Goal: Task Accomplishment & Management: Complete application form

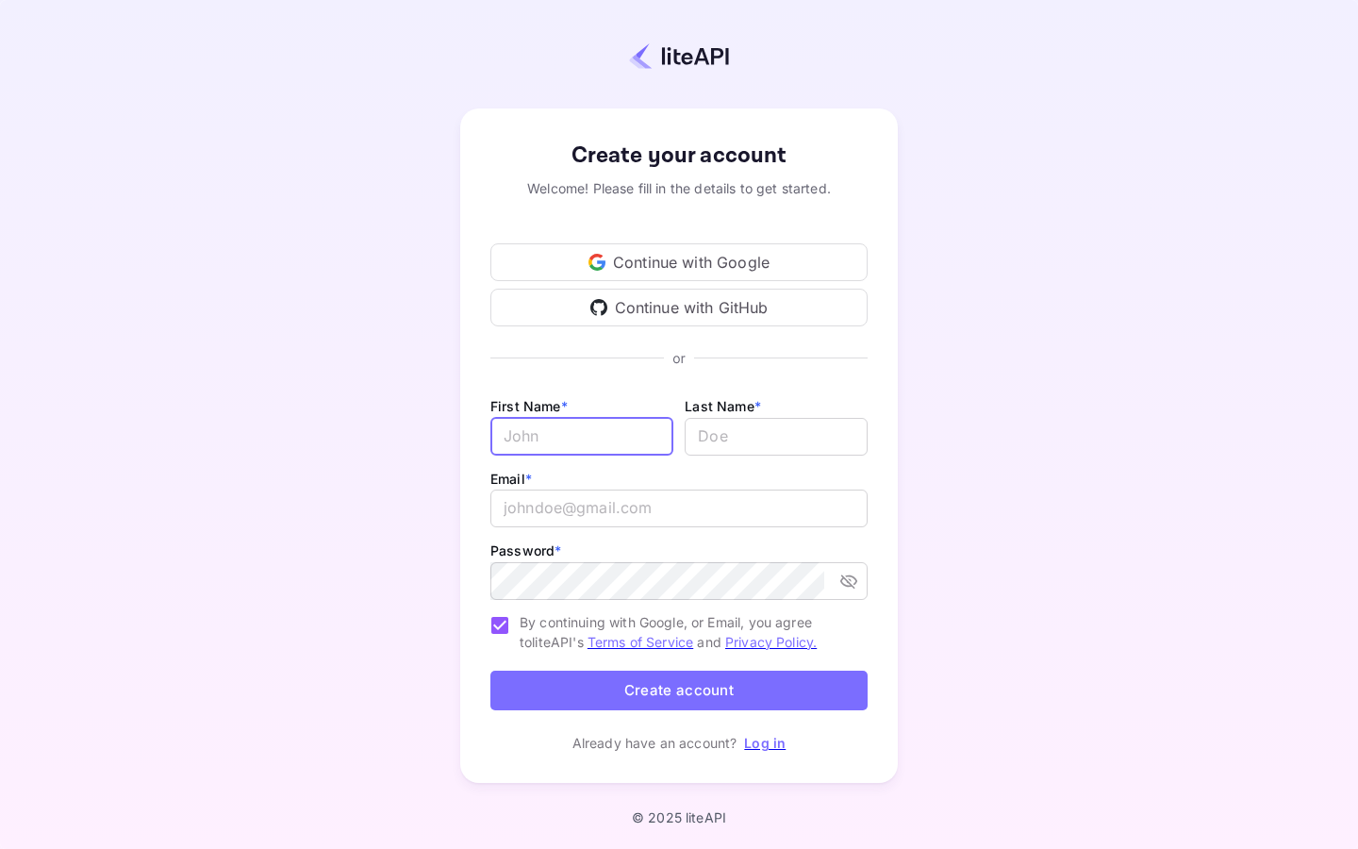
click at [628, 437] on input "Email *" at bounding box center [581, 437] width 183 height 38
type input "g"
type input "gorginio"
type input "[GEOGRAPHIC_DATA]"
click at [515, 436] on input "gorginio" at bounding box center [581, 437] width 183 height 38
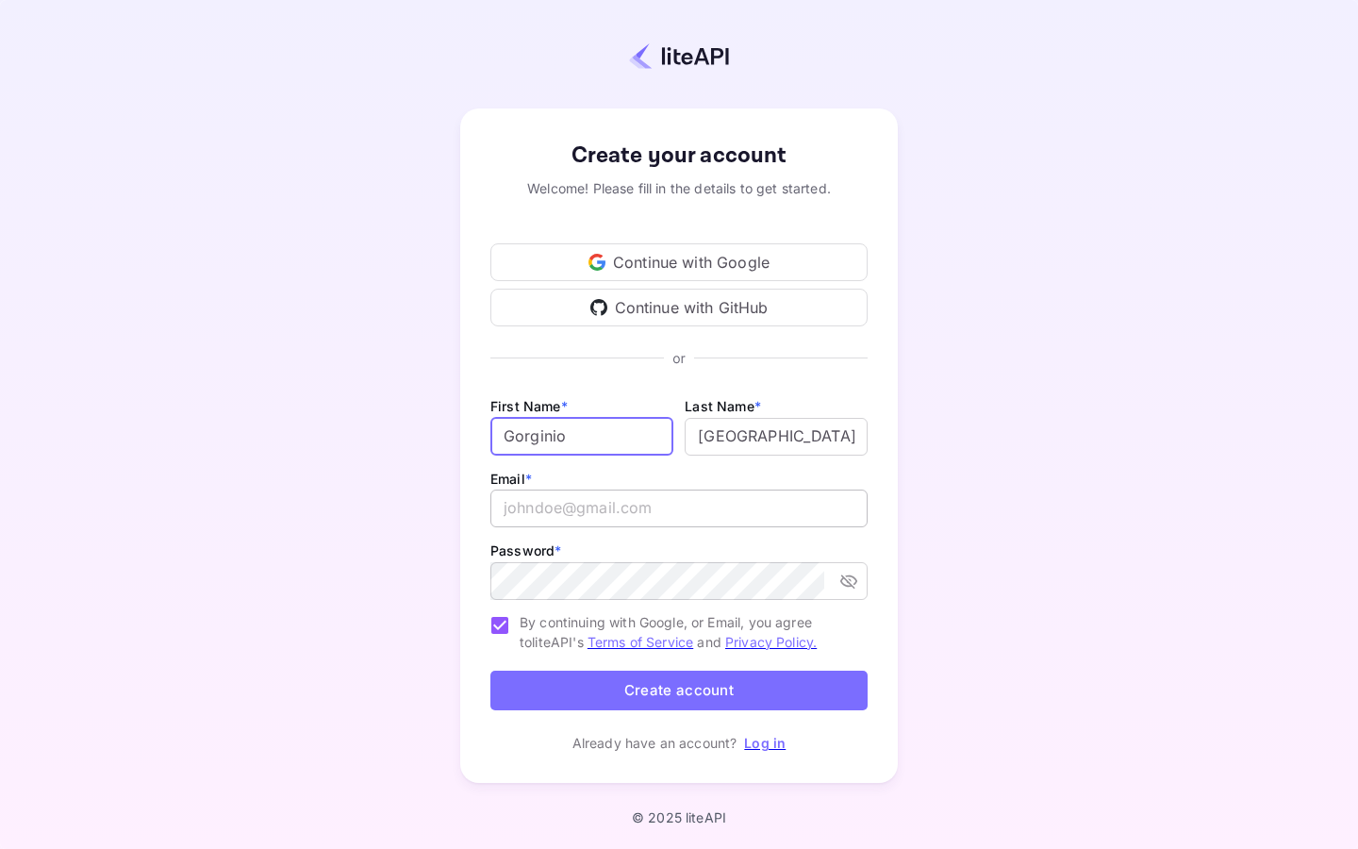
type input "Gorginio"
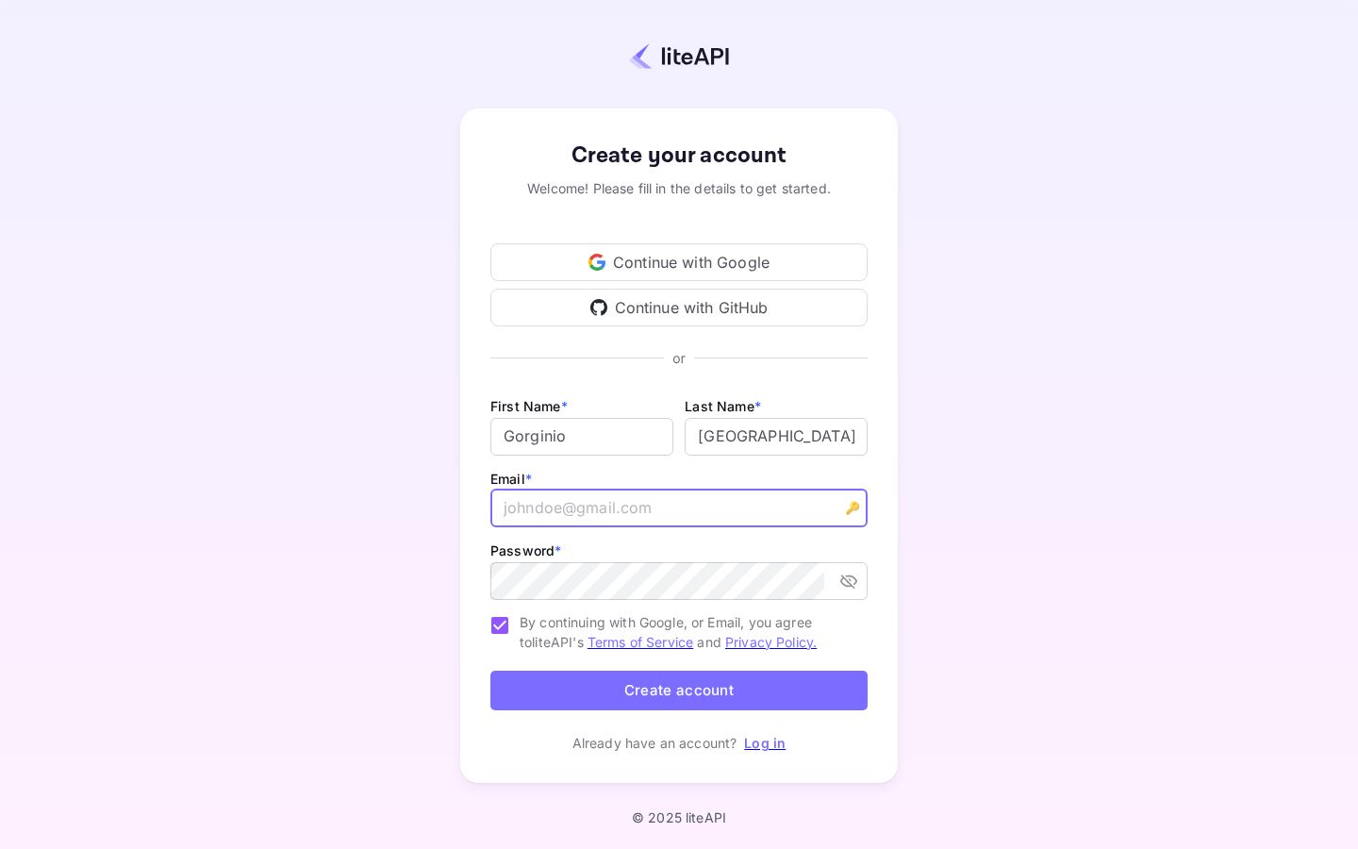
click at [568, 515] on input "email" at bounding box center [678, 508] width 377 height 38
type input "[EMAIL_ADDRESS][DOMAIN_NAME]"
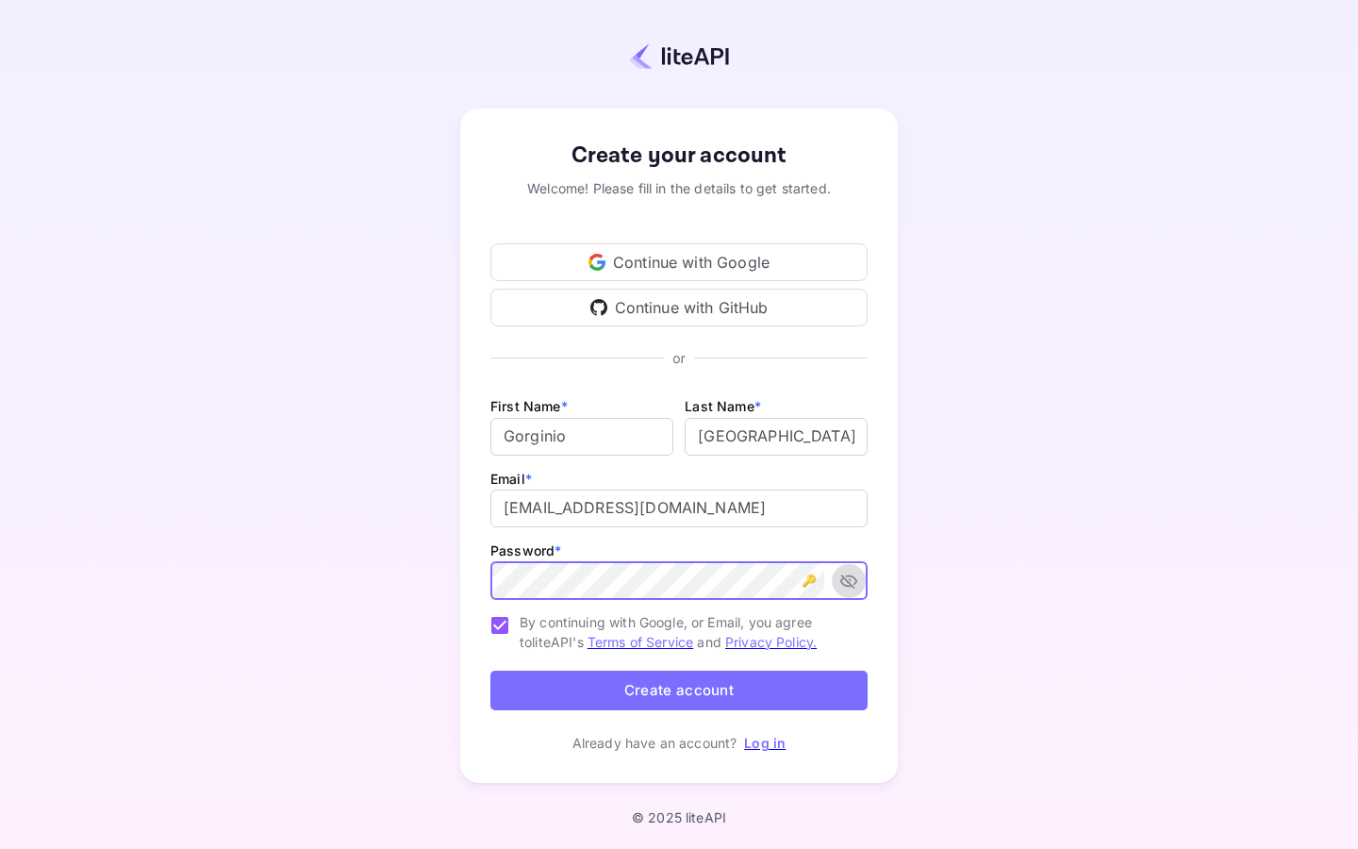
click at [854, 585] on icon "toggle password visibility" at bounding box center [848, 580] width 19 height 19
click at [536, 692] on button "Create account" at bounding box center [678, 690] width 377 height 41
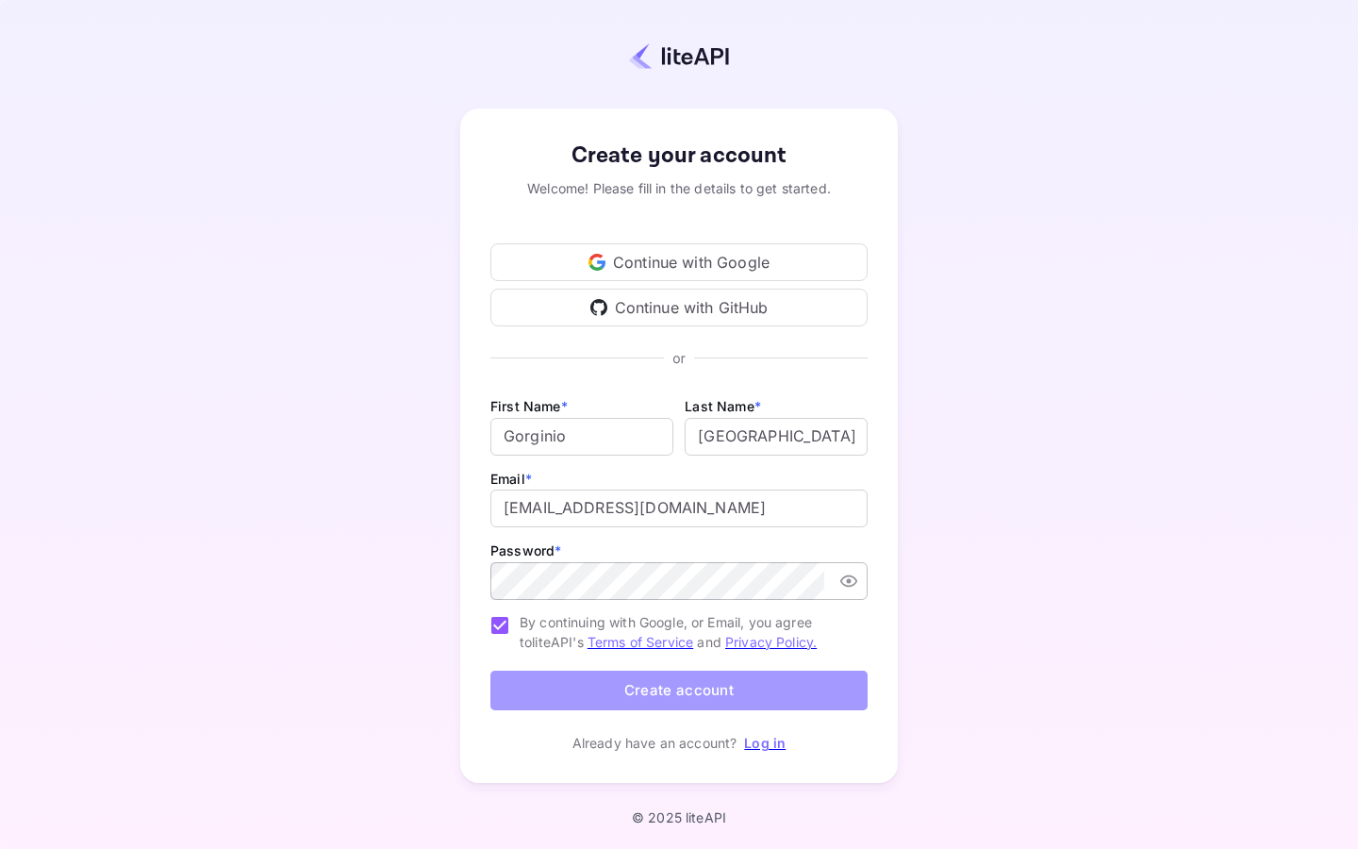
click at [699, 687] on button "Create account" at bounding box center [678, 690] width 377 height 41
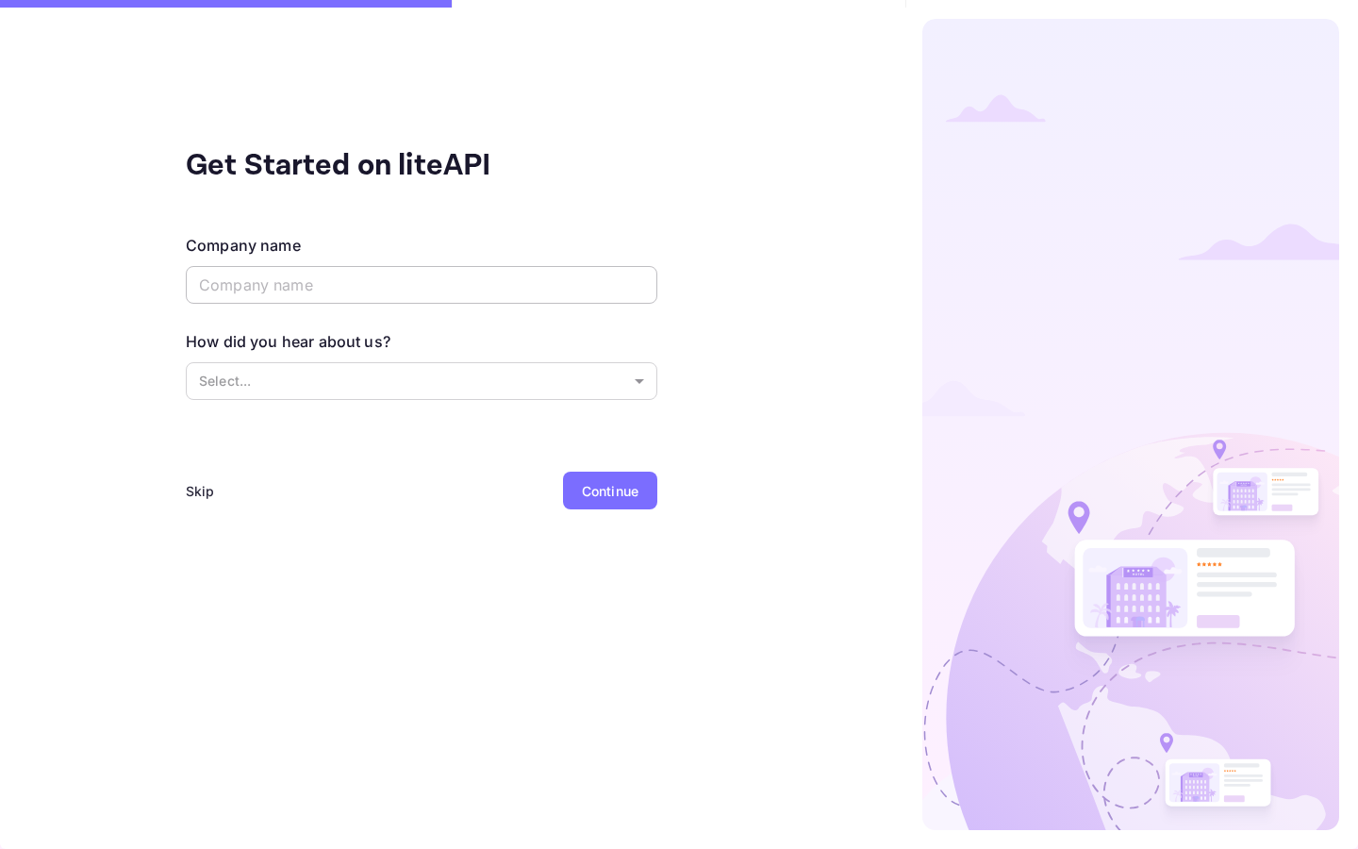
click at [474, 299] on input "text" at bounding box center [421, 285] width 471 height 38
type input "Kenki"
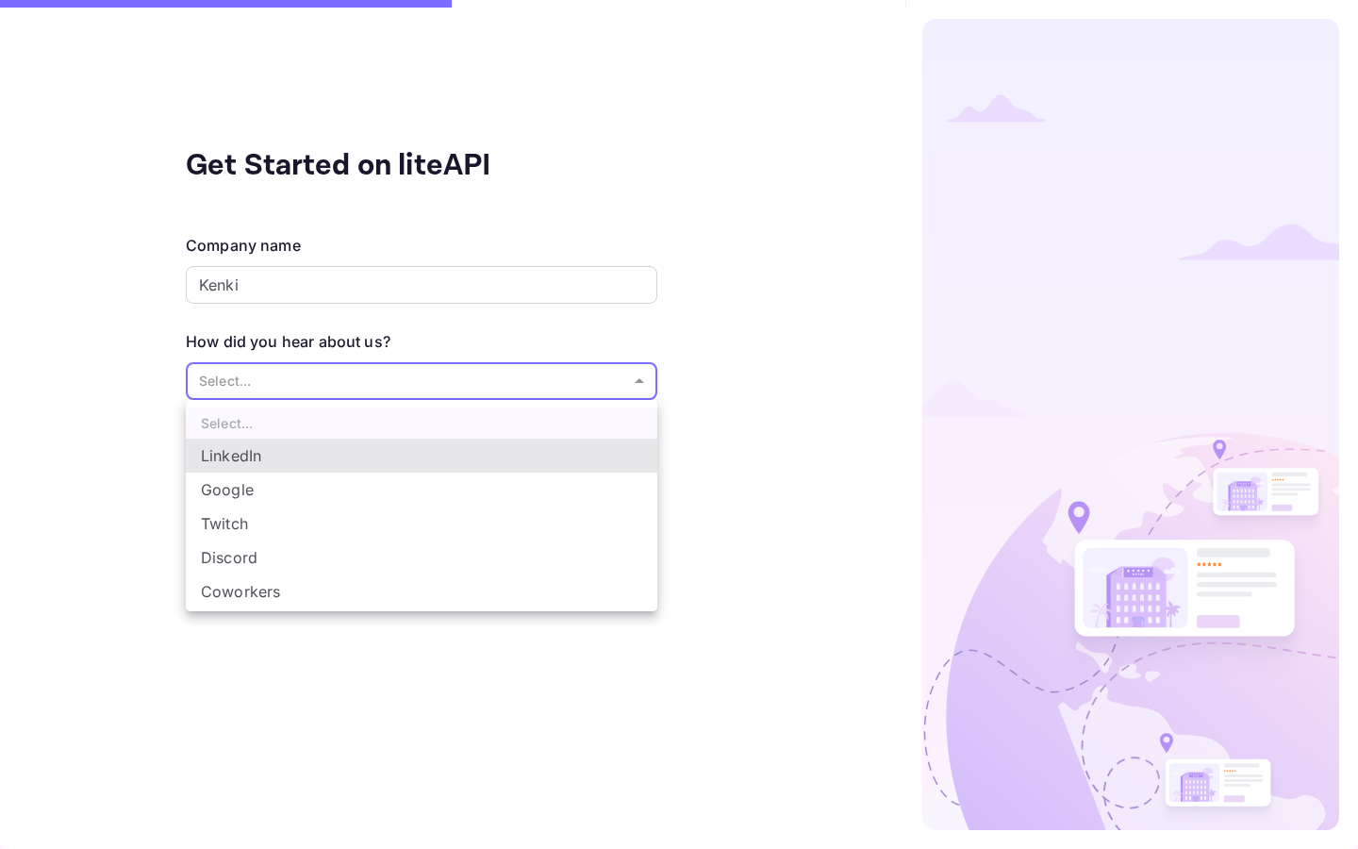
click at [379, 387] on body "Get Started on liteAPI Company name [PERSON_NAME] ​ How did you hear about us? …" at bounding box center [679, 424] width 1358 height 849
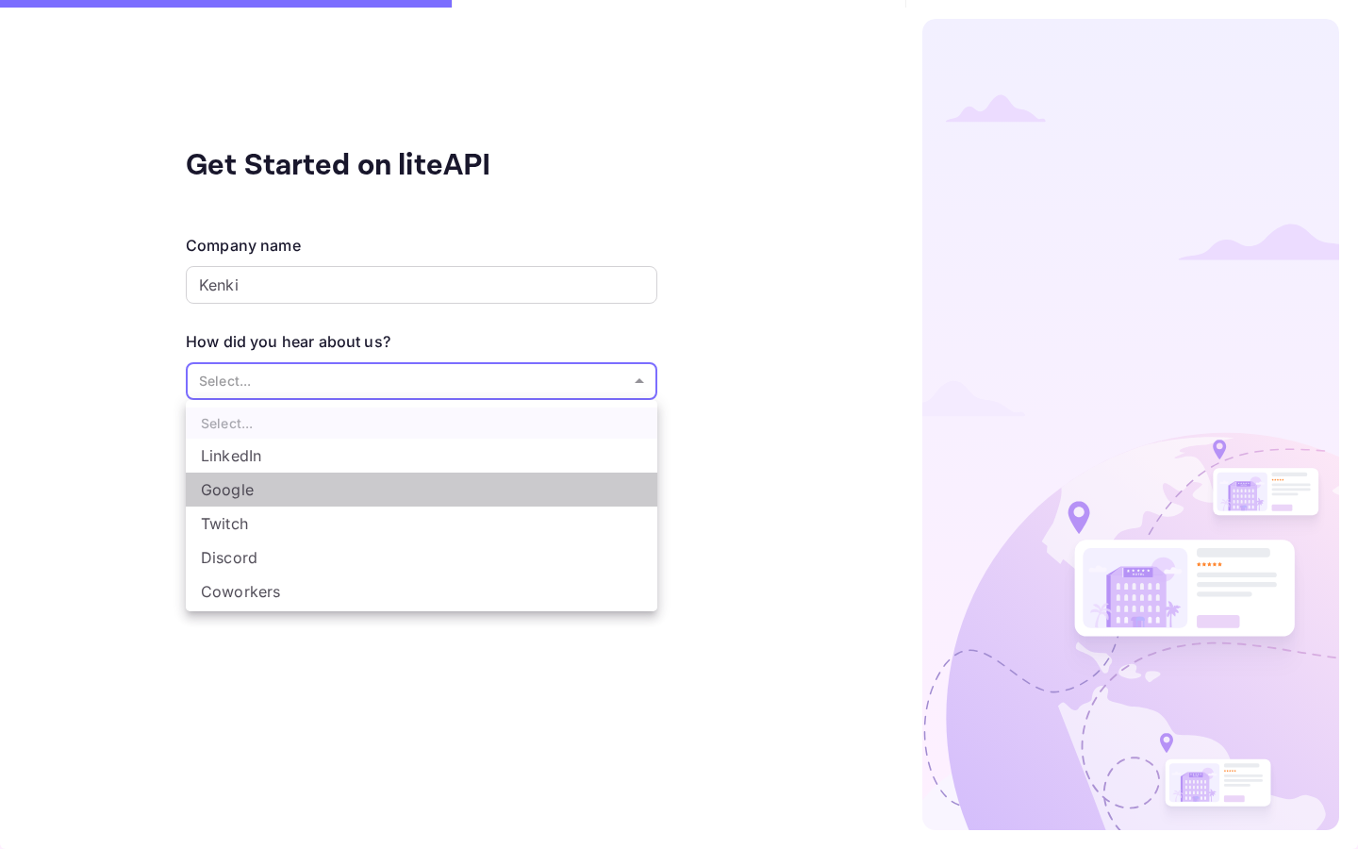
click at [312, 490] on li "Google" at bounding box center [421, 489] width 471 height 34
type input "Google"
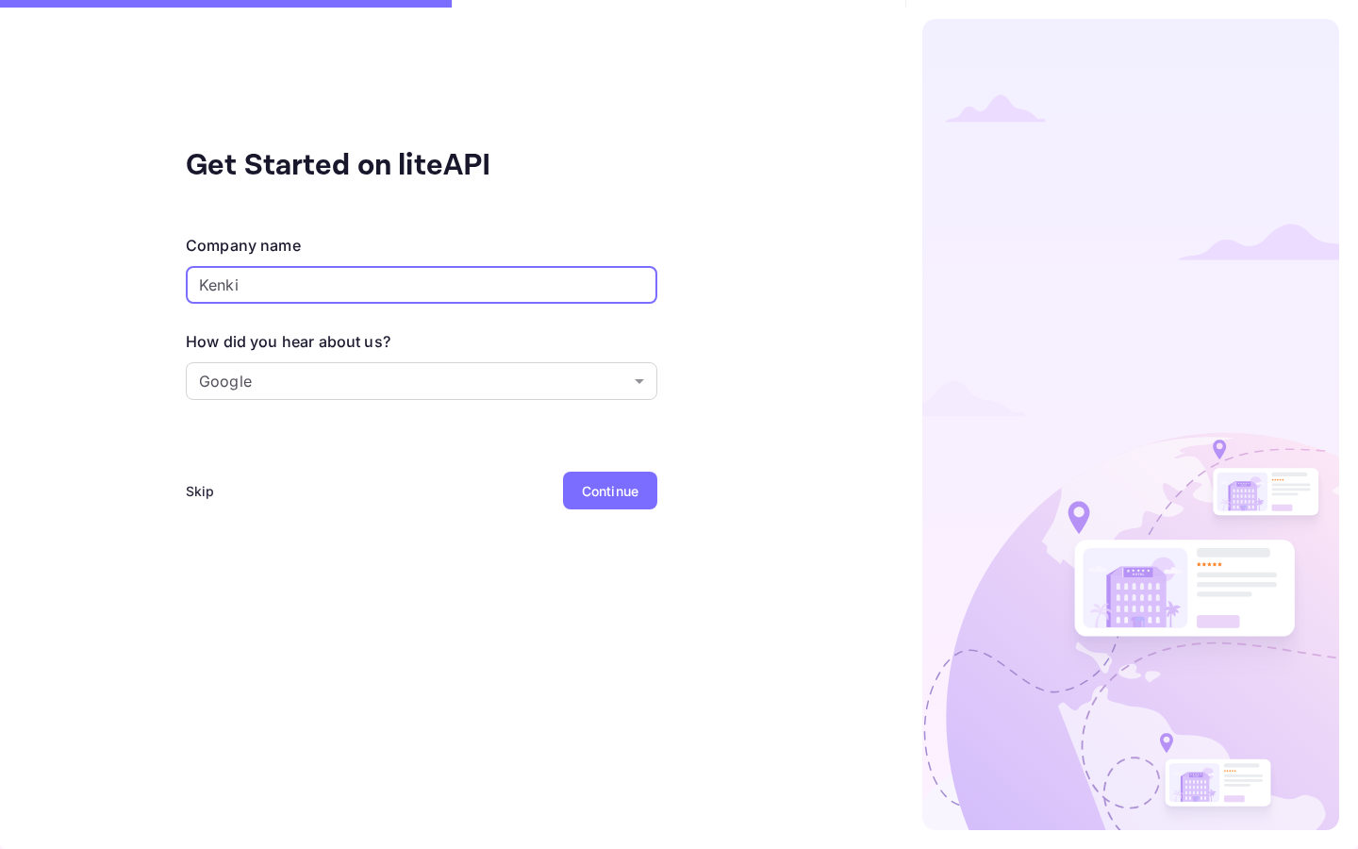
click at [293, 286] on input "Kenki" at bounding box center [421, 285] width 471 height 38
click at [293, 285] on input "Kenki" at bounding box center [421, 285] width 471 height 38
type input "[GEOGRAPHIC_DATA]"
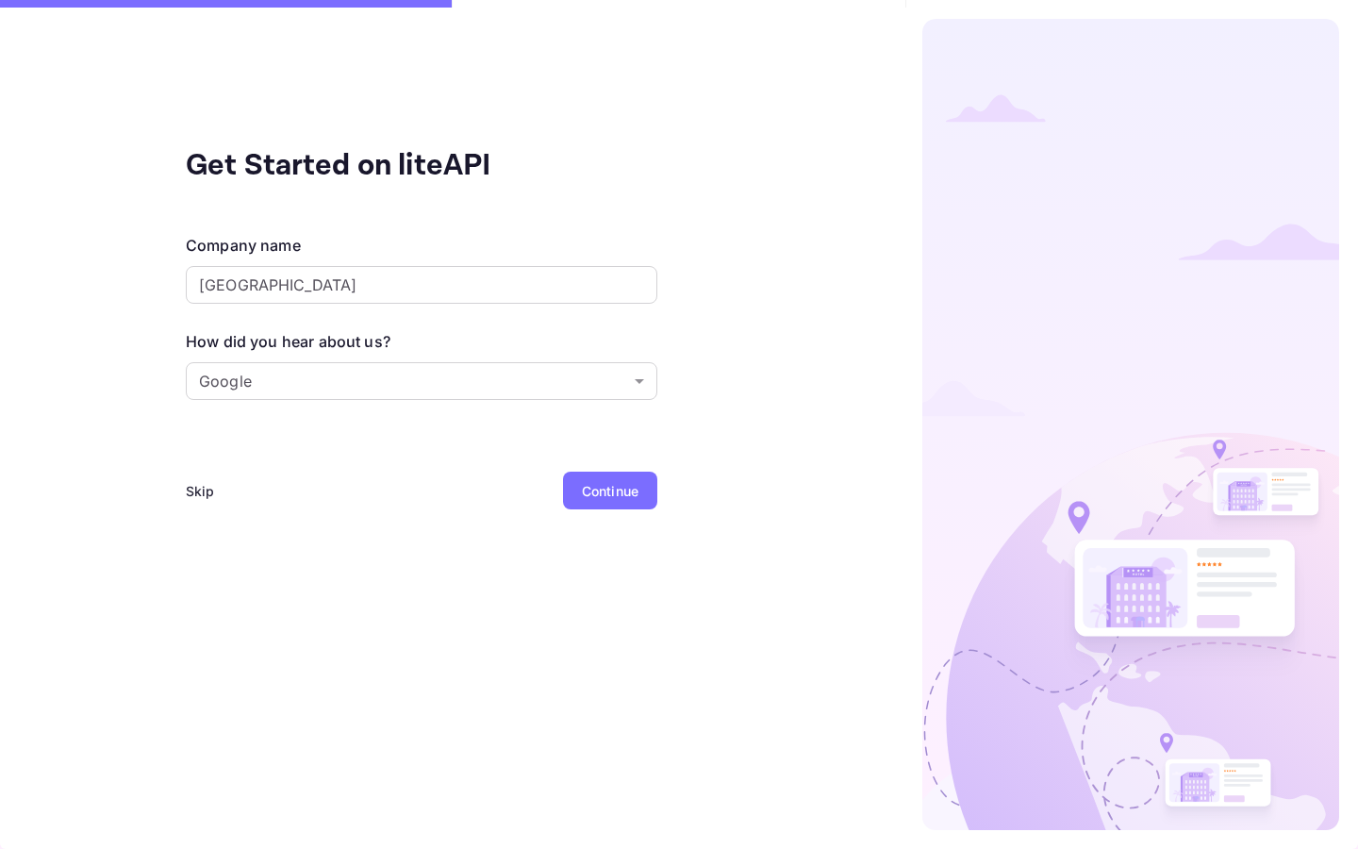
click at [621, 477] on div "Continue" at bounding box center [610, 490] width 94 height 38
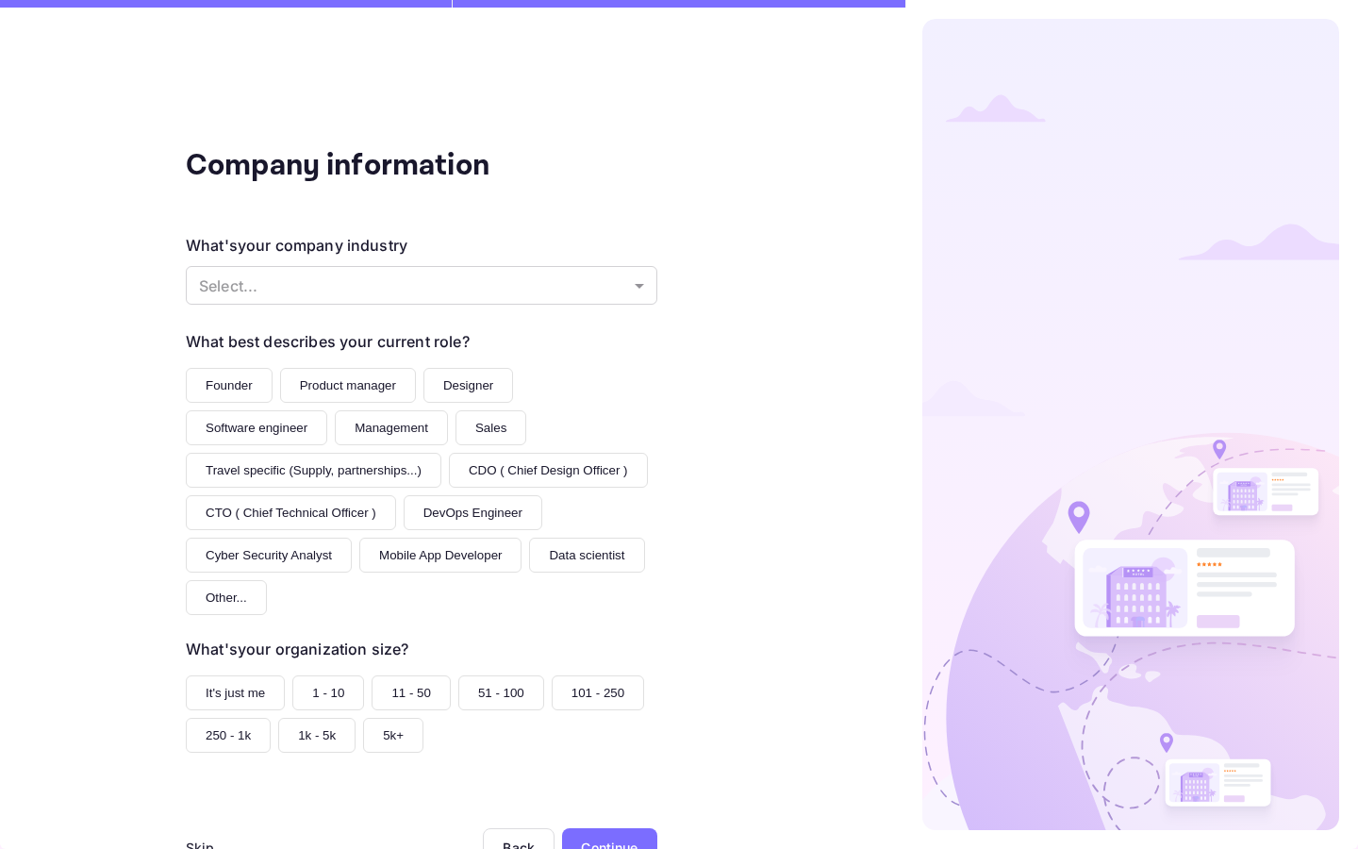
click at [518, 839] on div "Back" at bounding box center [519, 847] width 32 height 16
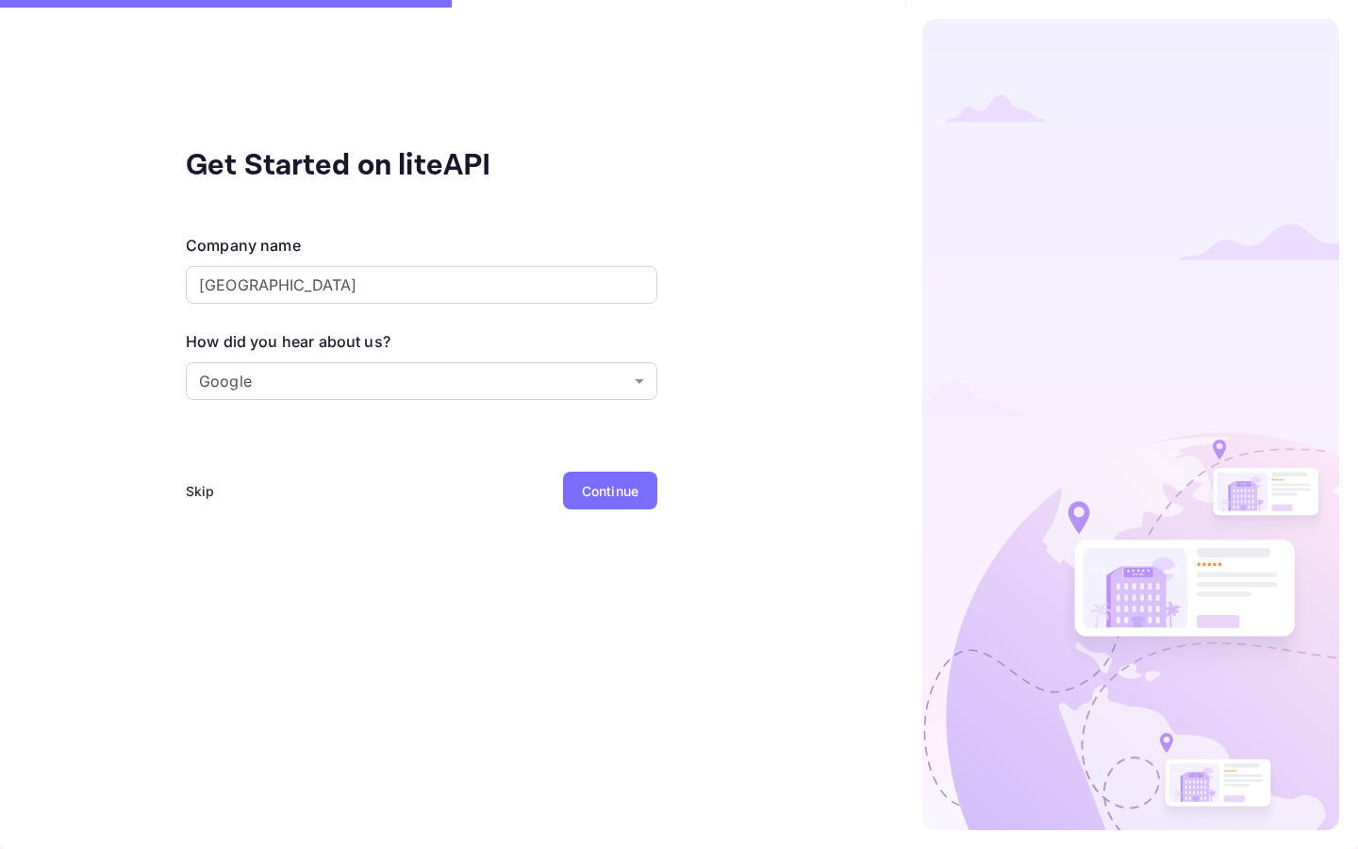
click at [194, 481] on div "Skip" at bounding box center [200, 491] width 29 height 20
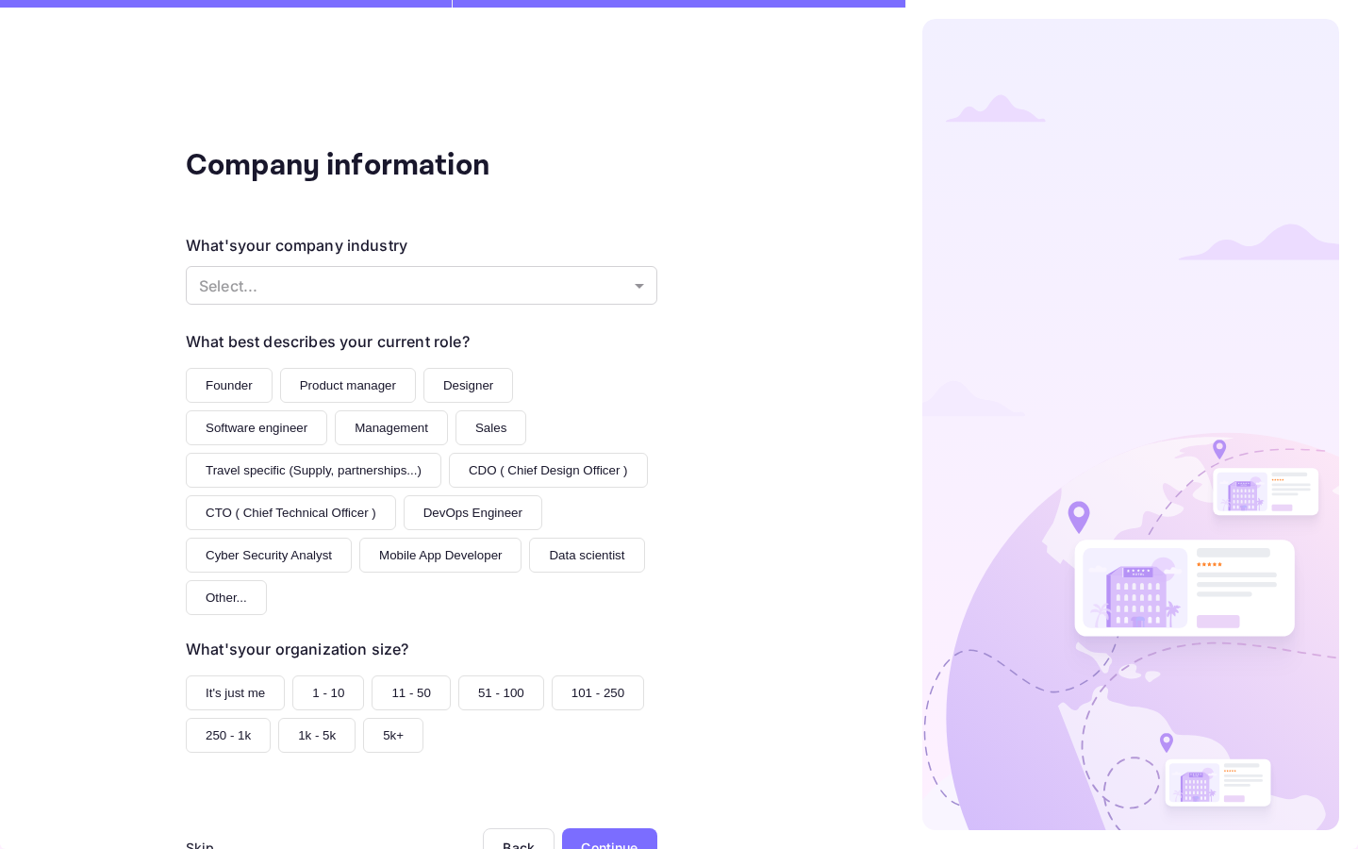
click at [208, 675] on button "It's just me" at bounding box center [235, 692] width 99 height 35
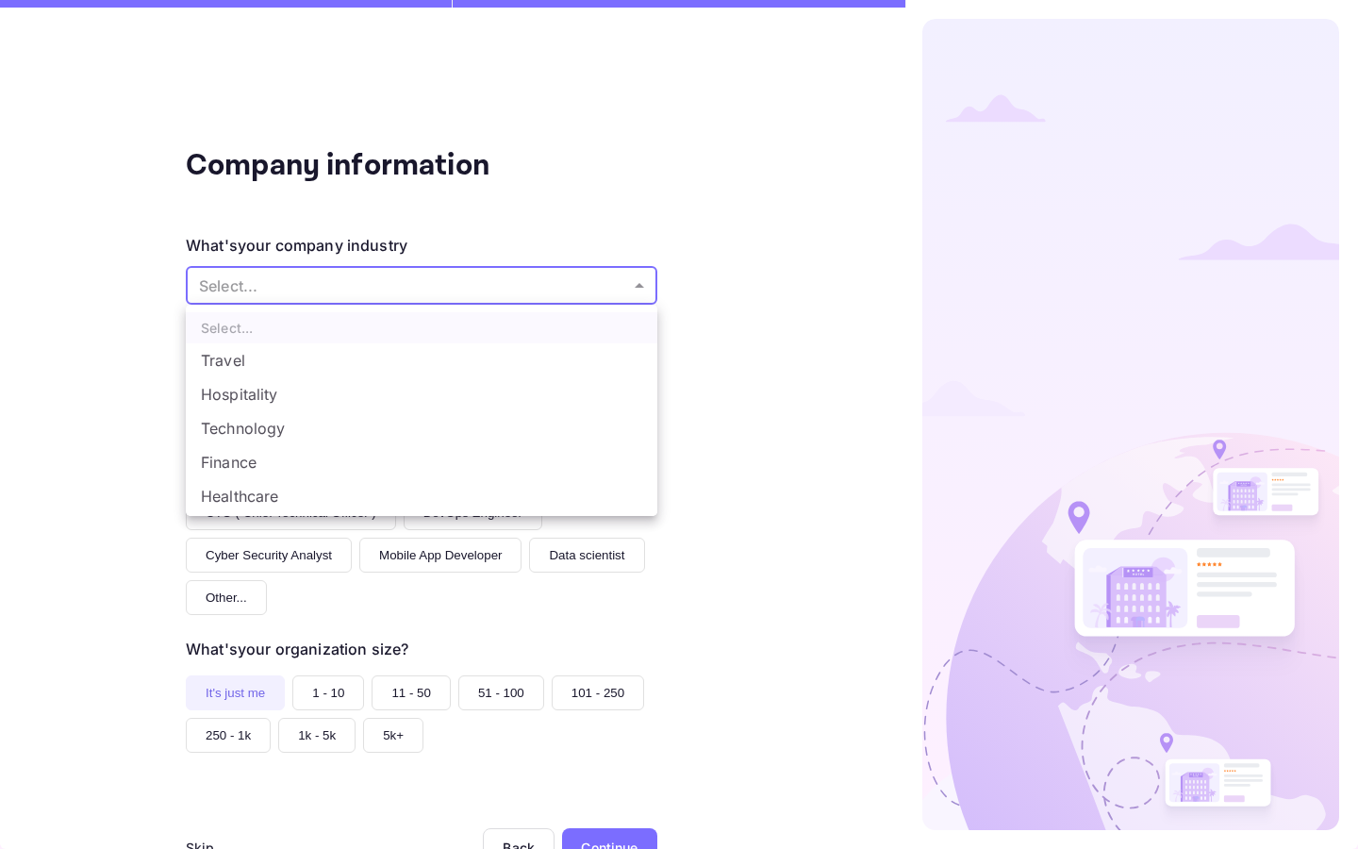
click at [293, 283] on body "Company information What's your company industry Select... ​ What best describe…" at bounding box center [679, 424] width 1358 height 849
click at [267, 364] on li "Travel" at bounding box center [421, 360] width 471 height 34
type input "Travel"
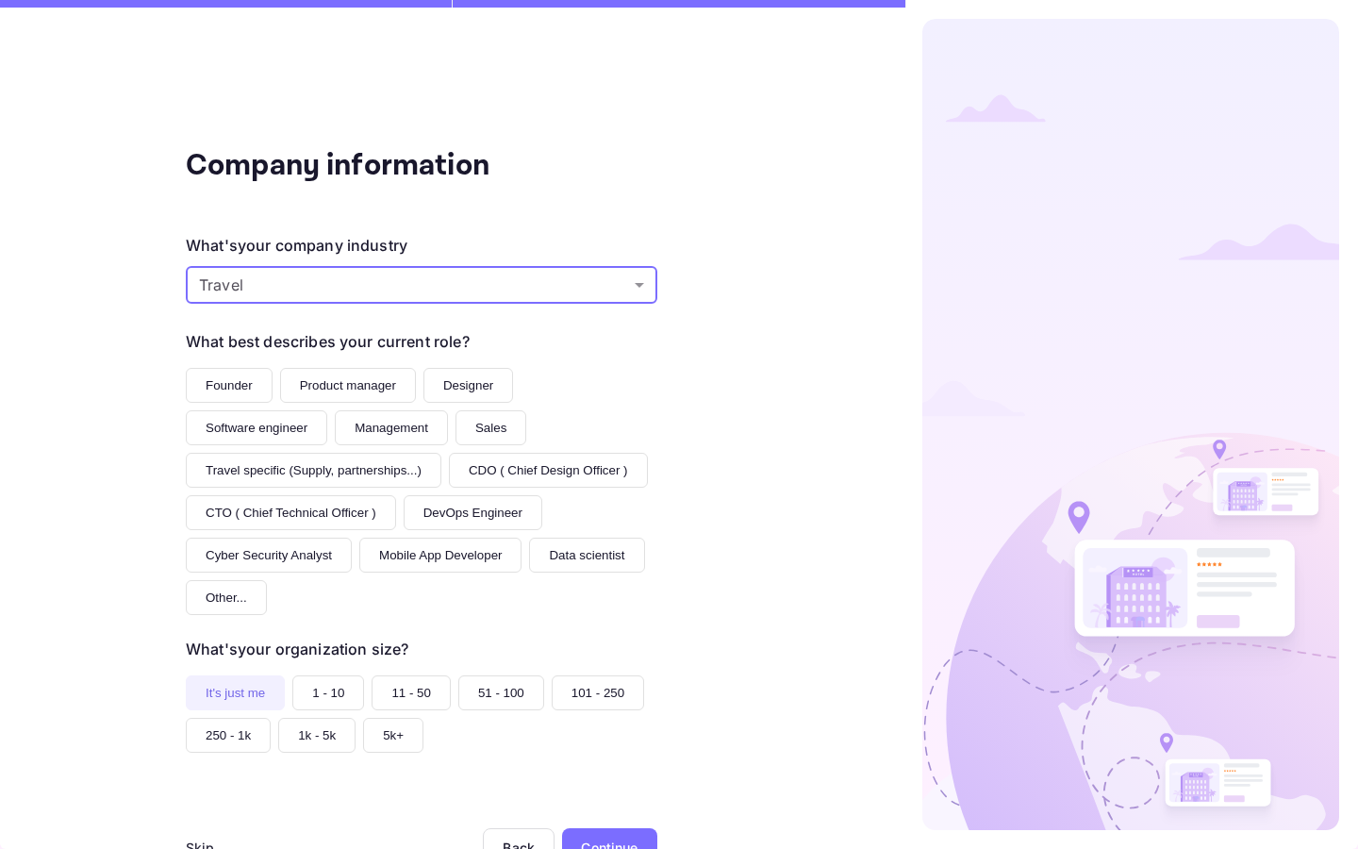
click at [247, 379] on button "Founder" at bounding box center [229, 385] width 87 height 35
click at [605, 837] on div "Continue" at bounding box center [609, 847] width 57 height 20
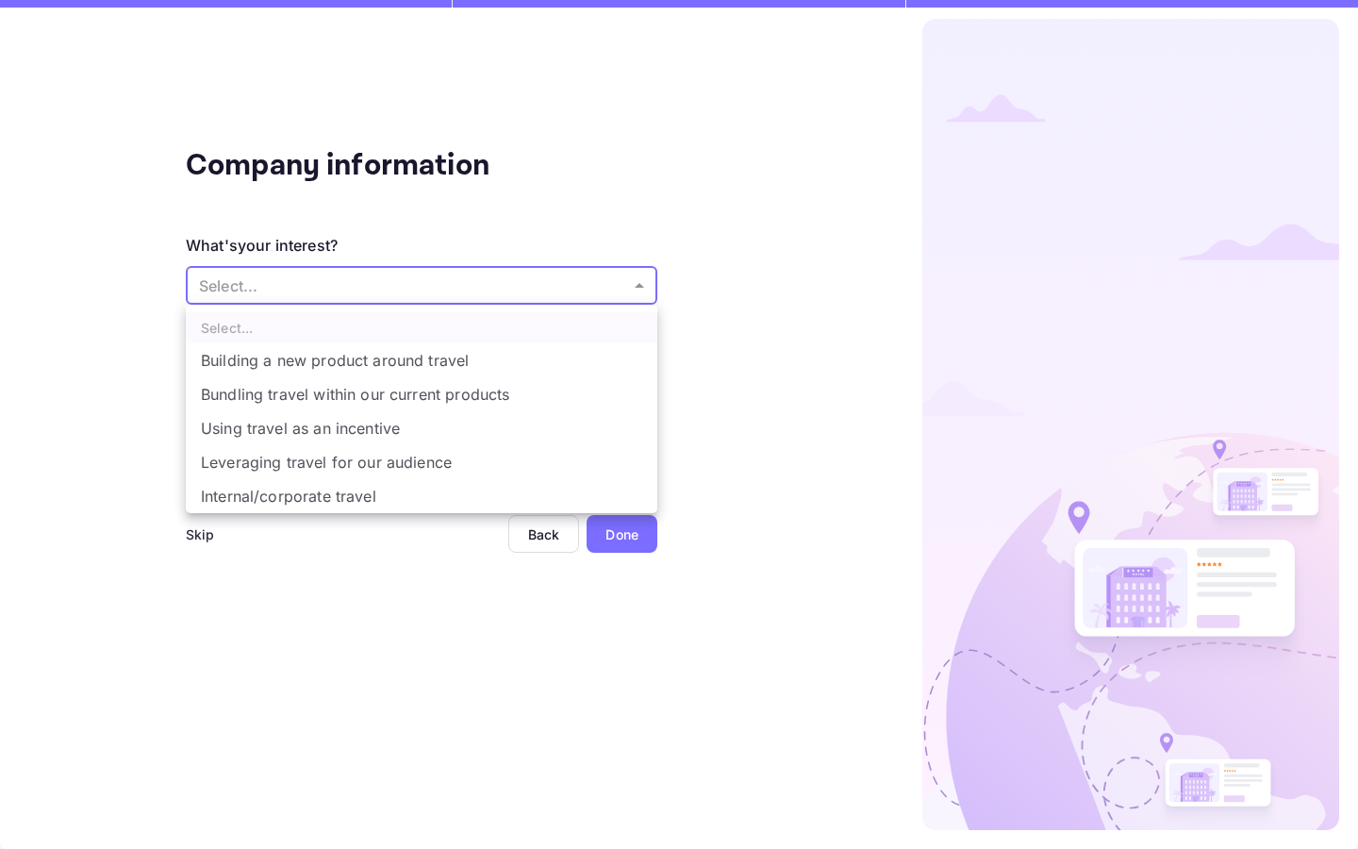
click at [339, 276] on body "Company information What's your interest? Select... ​ Do you have any previous …" at bounding box center [679, 424] width 1358 height 849
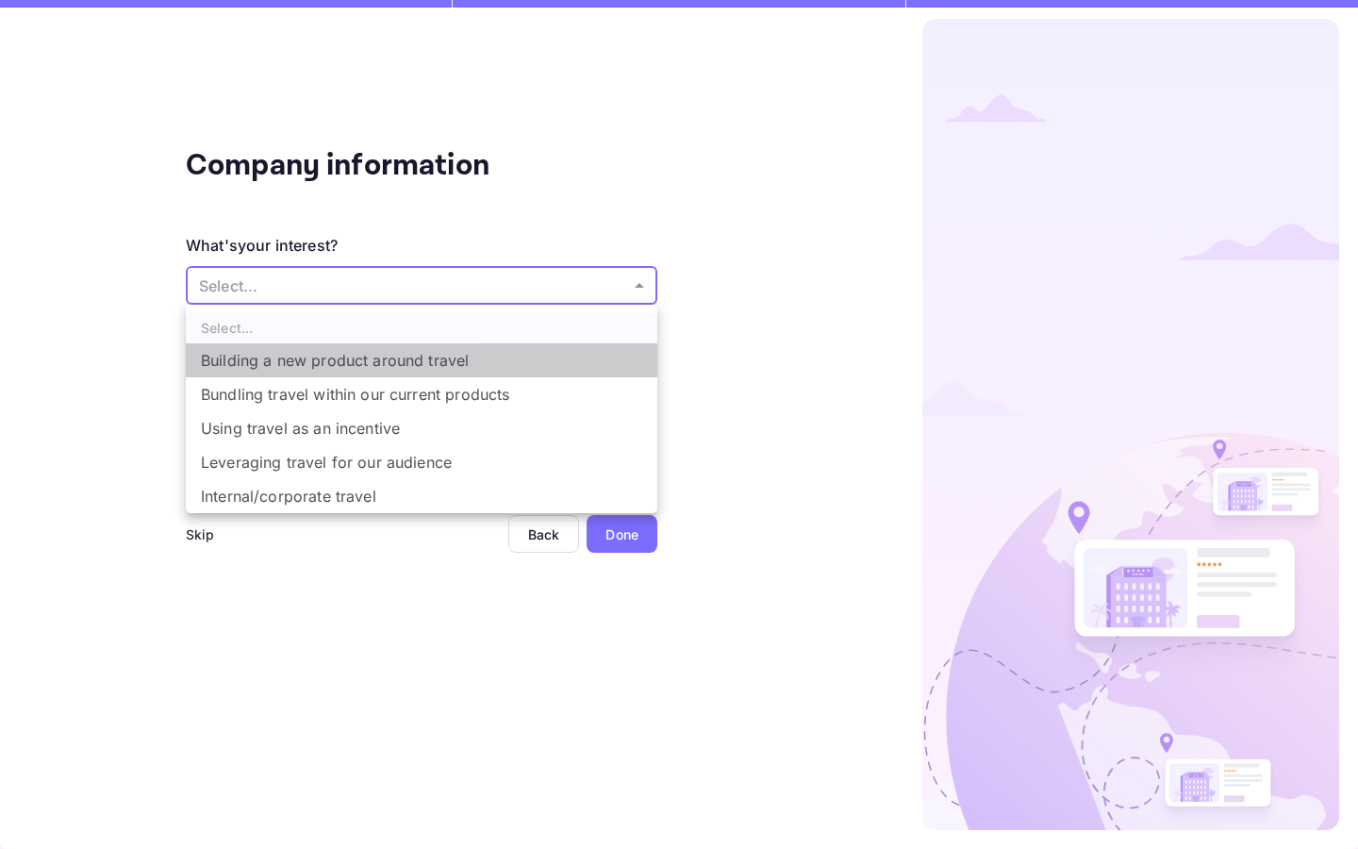
click at [333, 364] on li "Building a new product around travel" at bounding box center [421, 360] width 471 height 34
type input "Building a new product around travel"
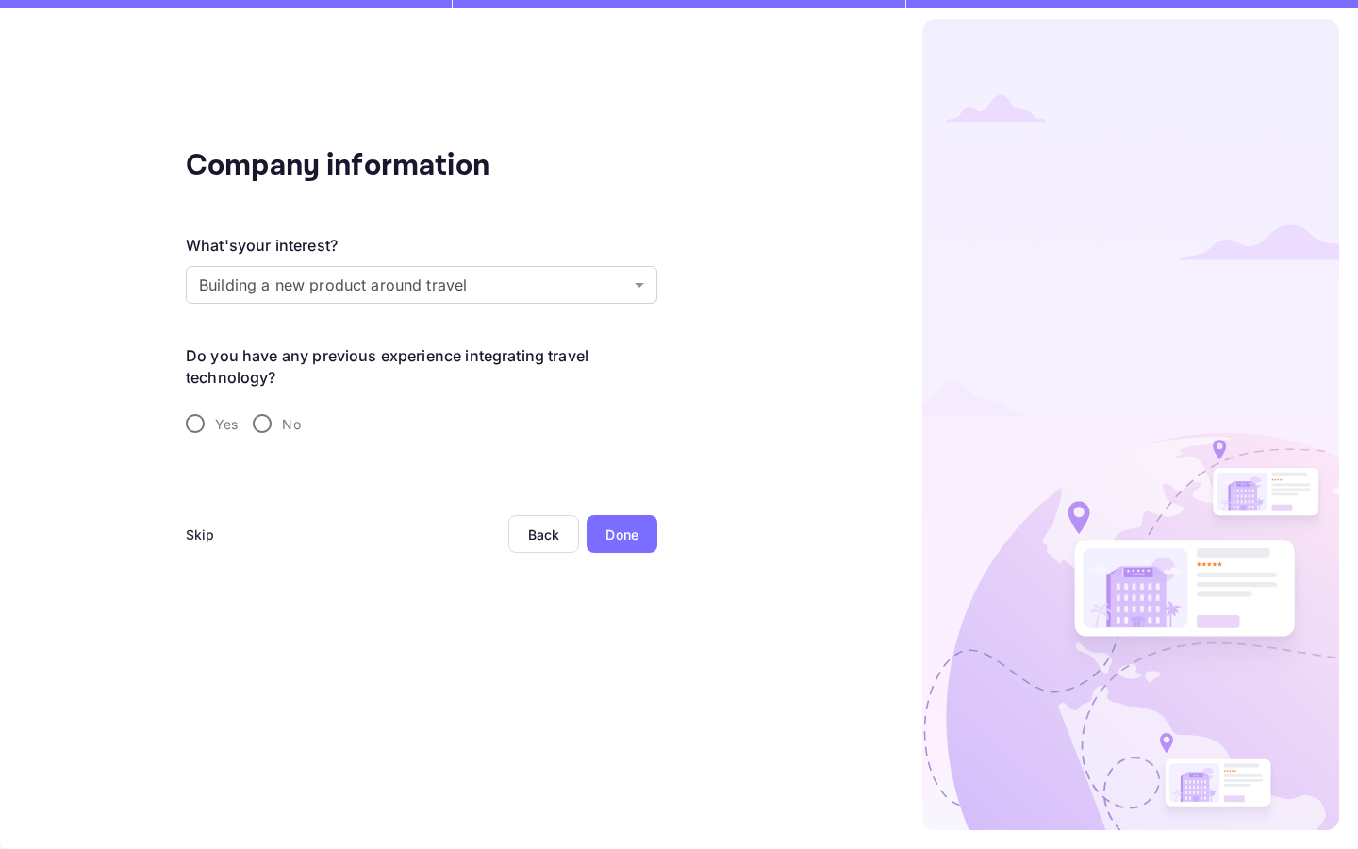
click at [216, 427] on span "Yes" at bounding box center [226, 424] width 23 height 20
click at [215, 427] on input "Yes" at bounding box center [195, 424] width 40 height 40
radio input "true"
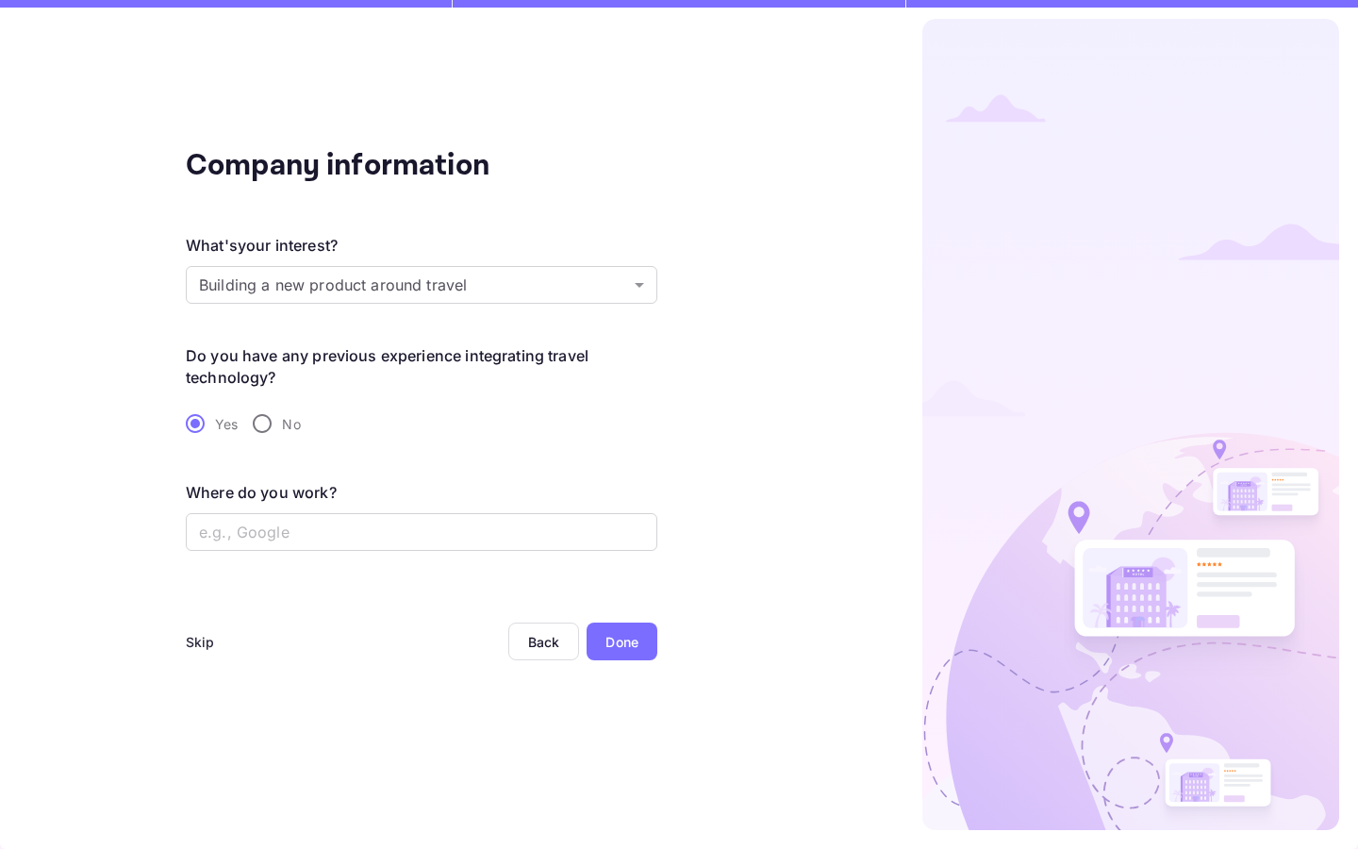
click at [263, 429] on input "No" at bounding box center [262, 424] width 40 height 40
radio input "true"
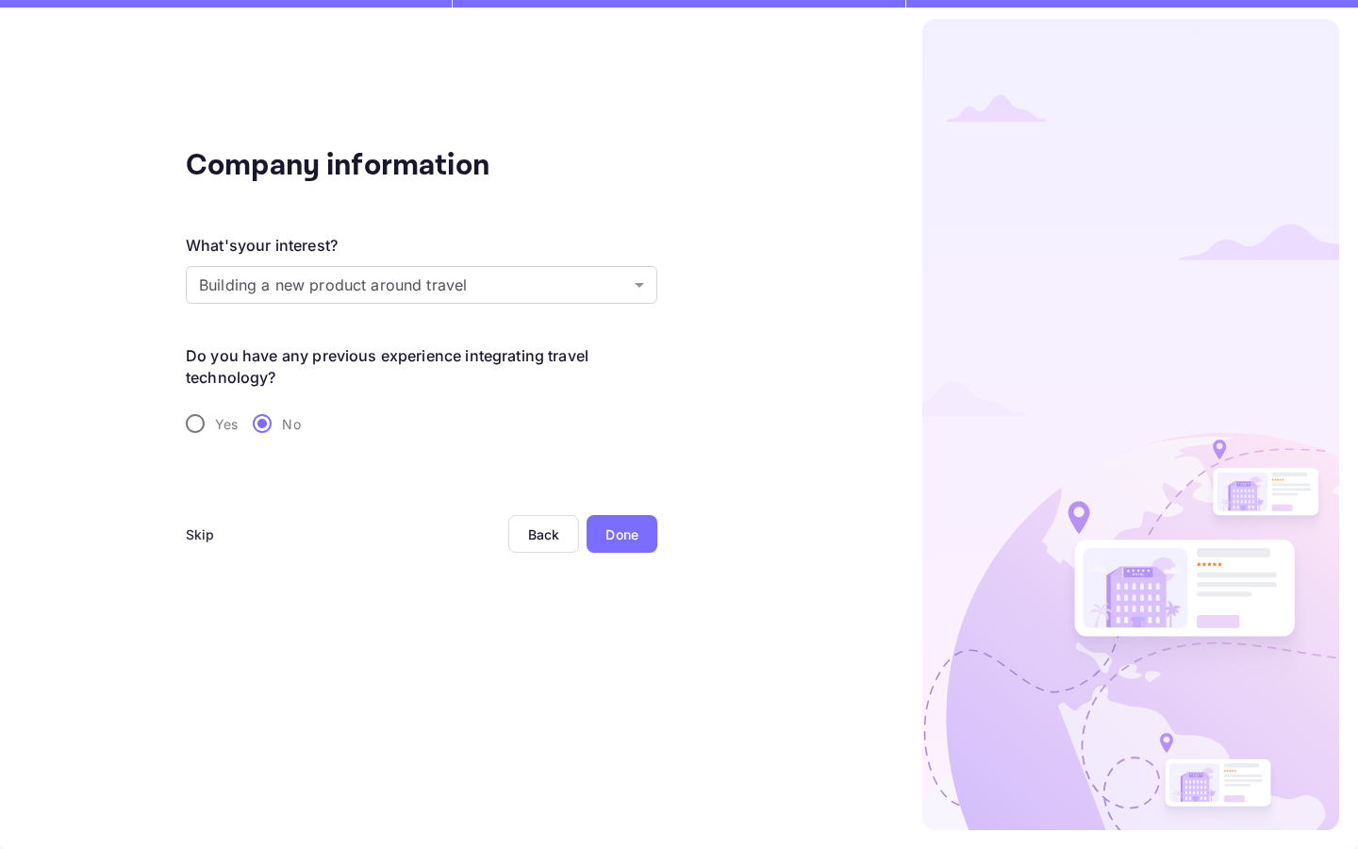
click at [613, 530] on div "Done" at bounding box center [621, 534] width 33 height 20
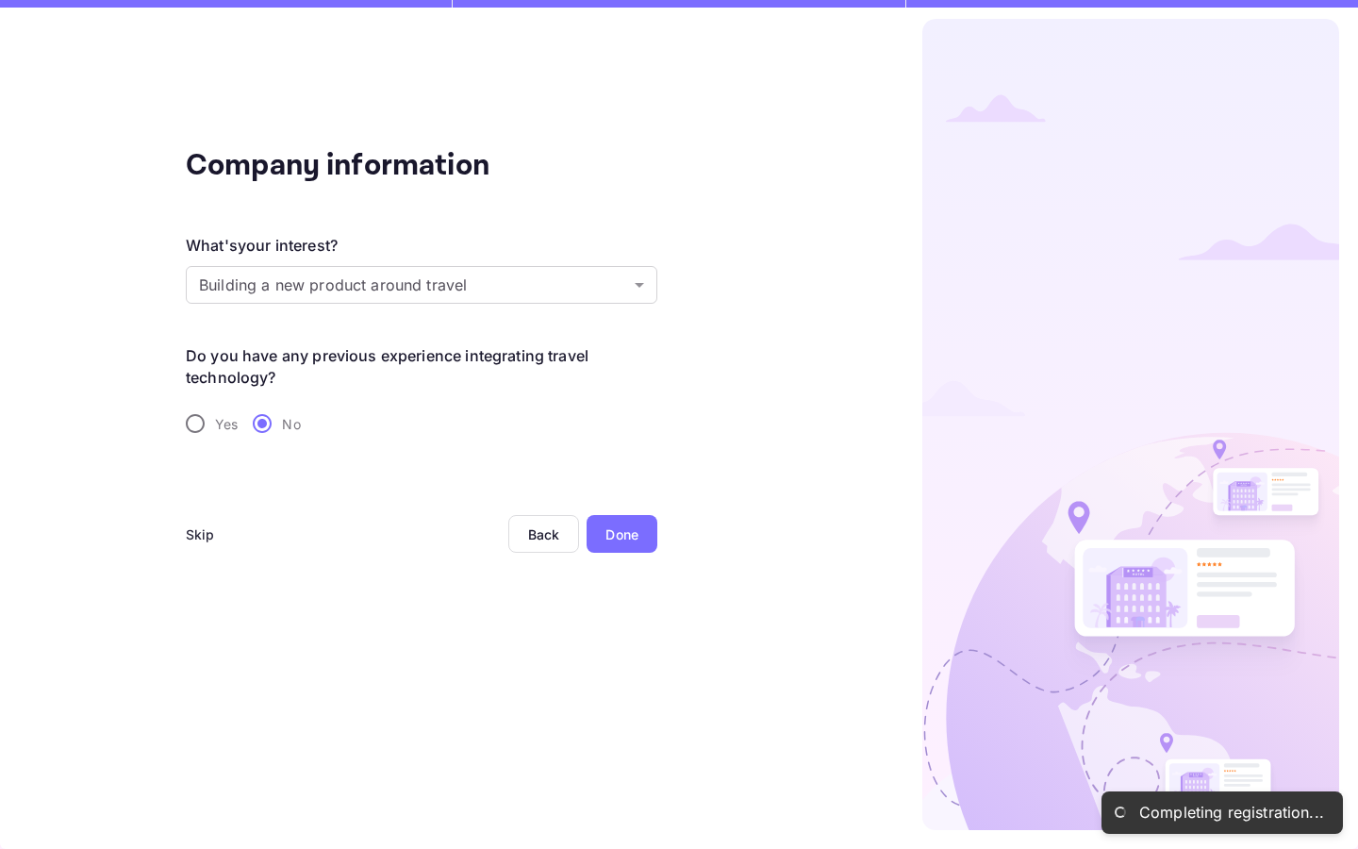
click at [613, 530] on div "Done" at bounding box center [621, 534] width 33 height 20
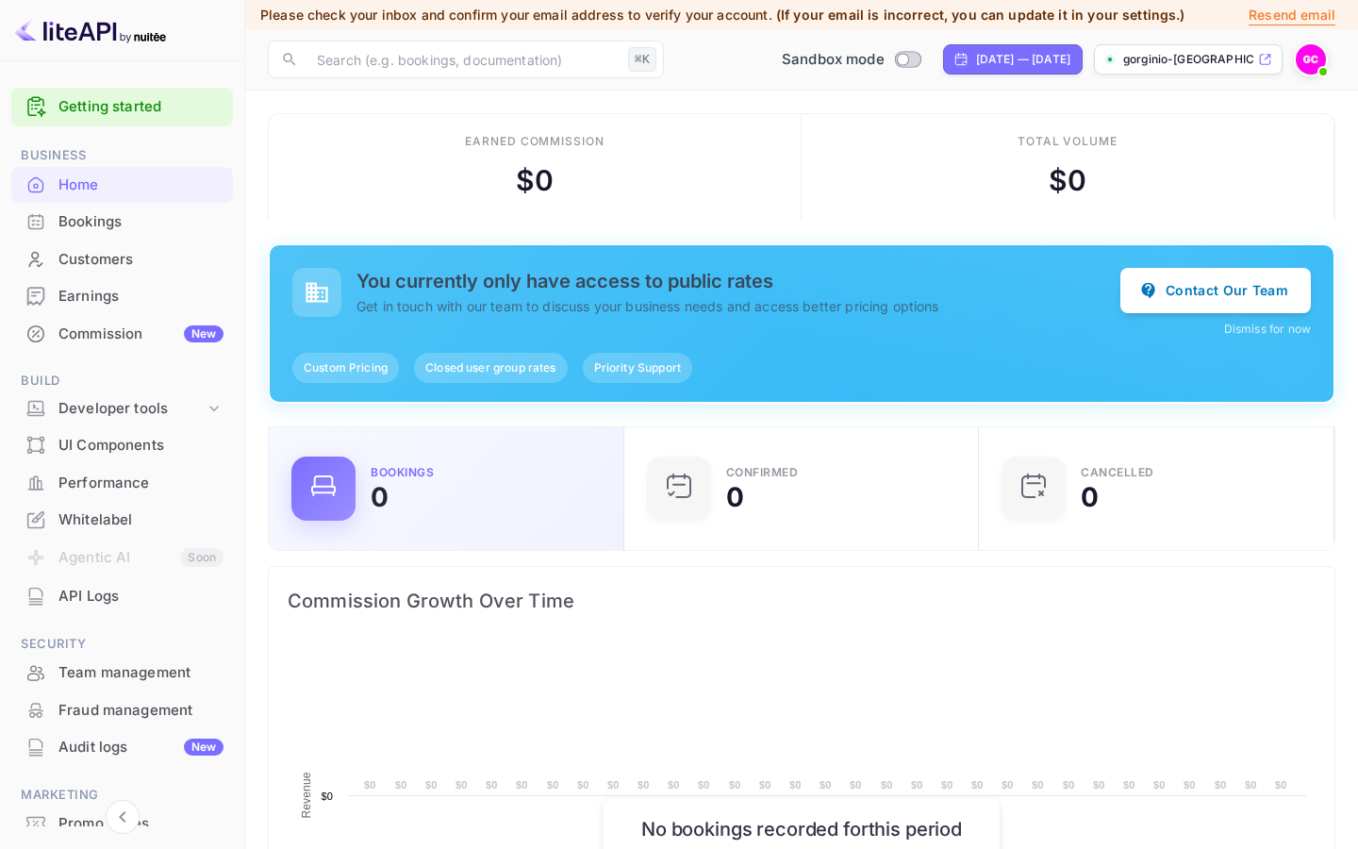
scroll to position [306, 343]
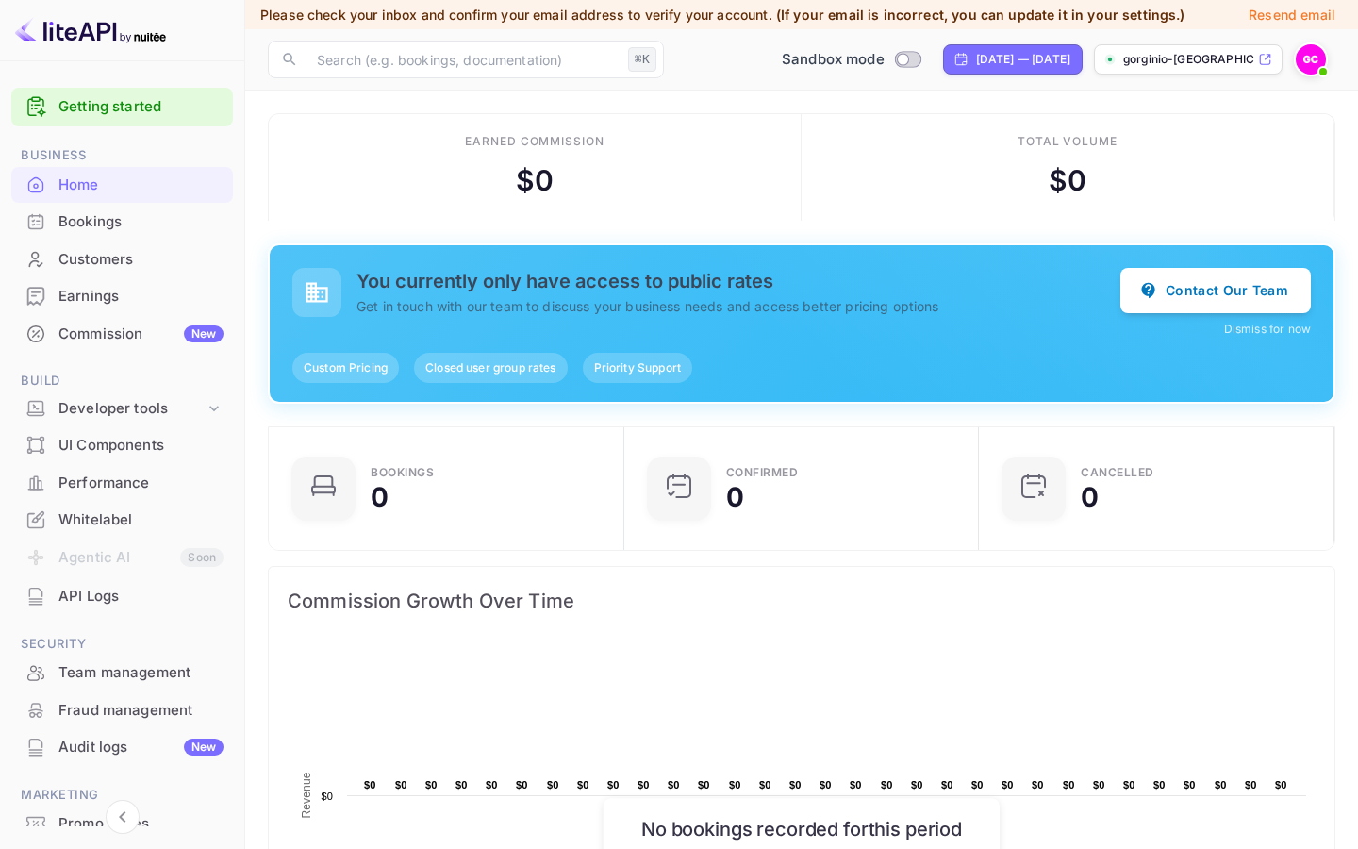
click at [116, 588] on div "API Logs" at bounding box center [140, 596] width 165 height 22
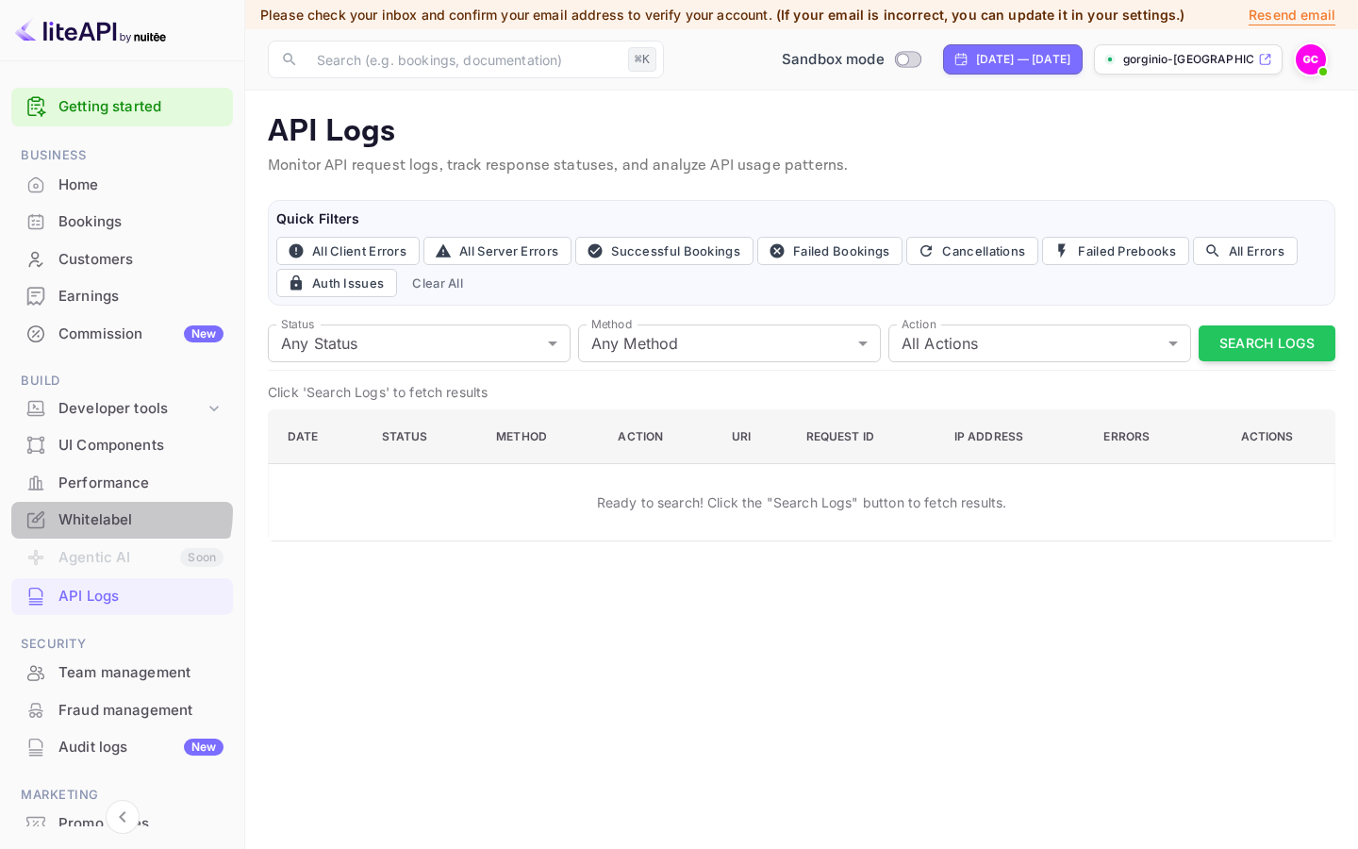
click at [104, 509] on div "Whitelabel" at bounding box center [140, 520] width 165 height 22
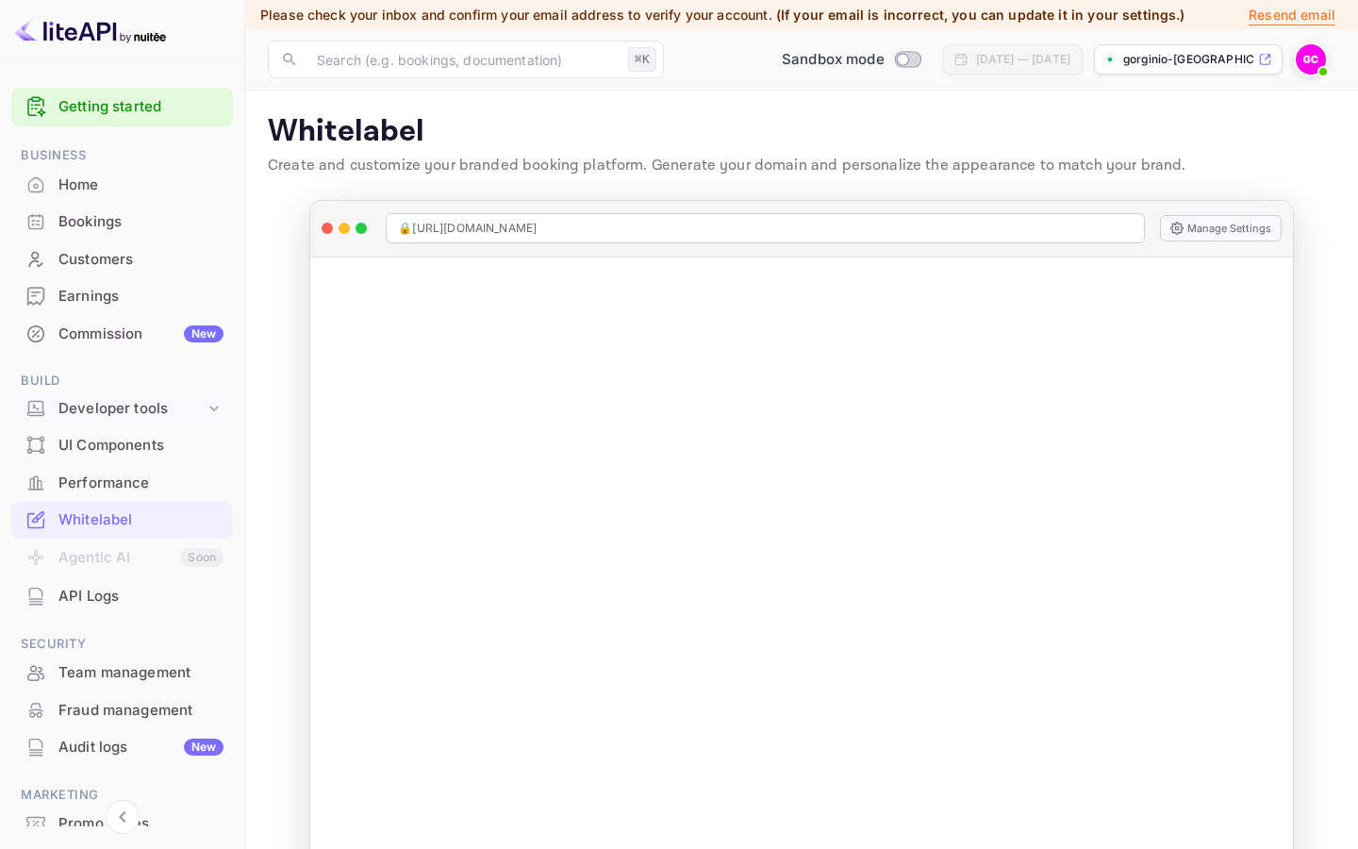
click at [121, 399] on div "Developer tools" at bounding box center [131, 409] width 146 height 22
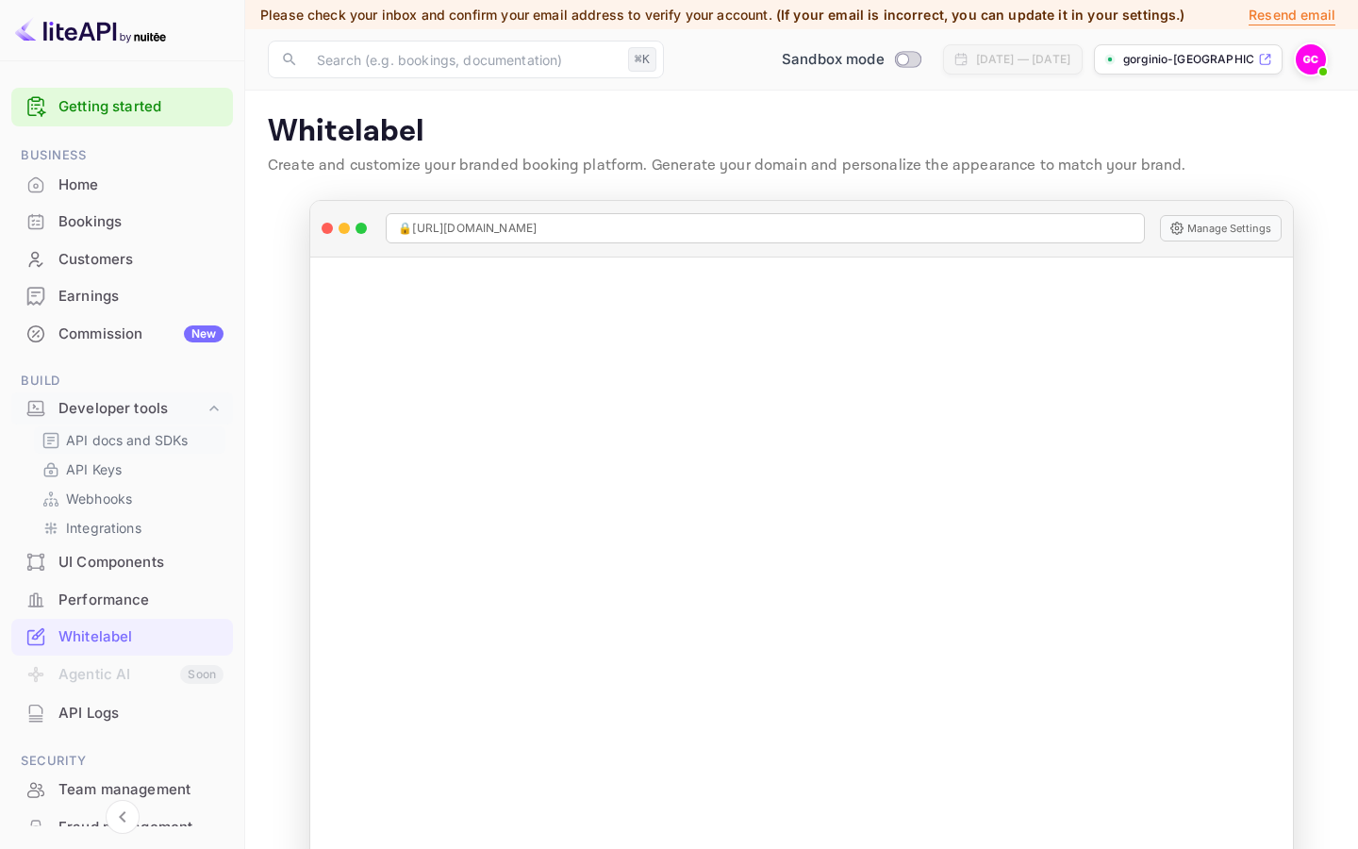
click at [128, 438] on p "API docs and SDKs" at bounding box center [127, 440] width 123 height 20
